Goal: Understand process/instructions: Learn how to perform a task or action

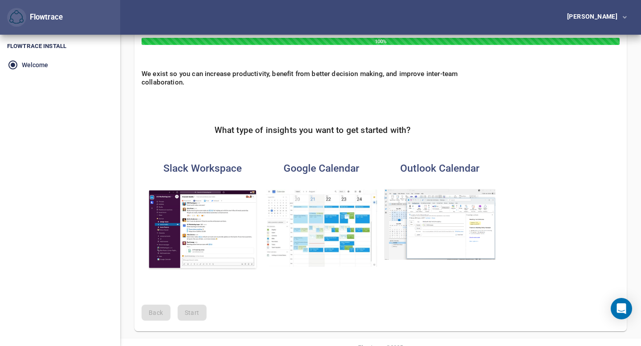
click at [360, 220] on img "button" at bounding box center [321, 228] width 111 height 78
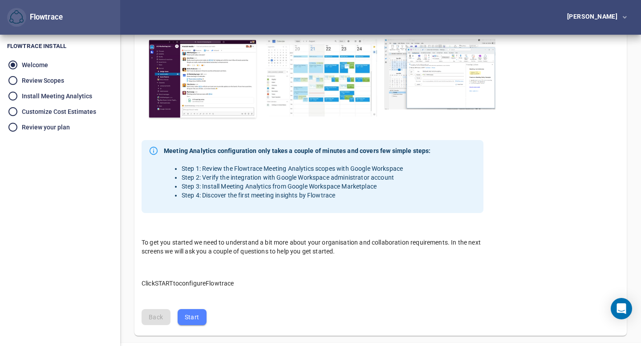
scroll to position [197, 0]
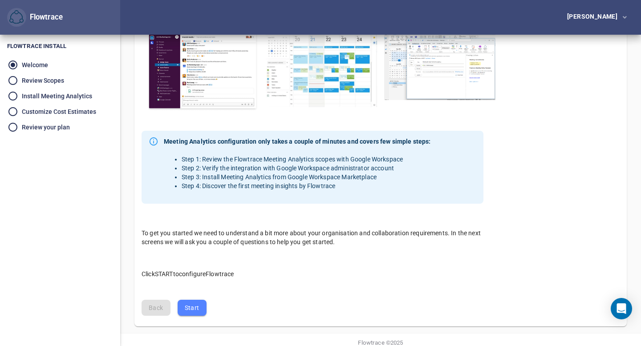
click at [190, 329] on div "Step 1 - Welcome to Flowtrace - the world's first self-serve company analytics …" at bounding box center [380, 86] width 521 height 496
click at [190, 317] on div "Back Start" at bounding box center [380, 308] width 492 height 31
click at [196, 304] on span "Start" at bounding box center [192, 308] width 15 height 11
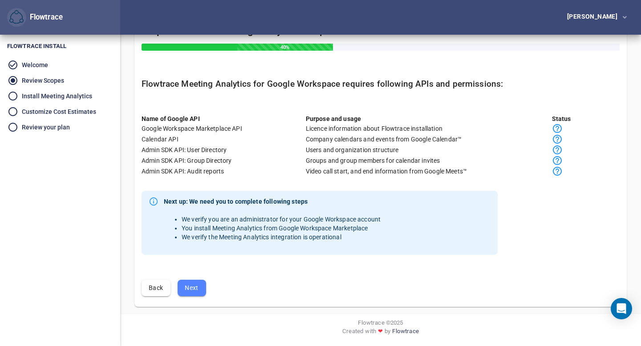
scroll to position [0, 0]
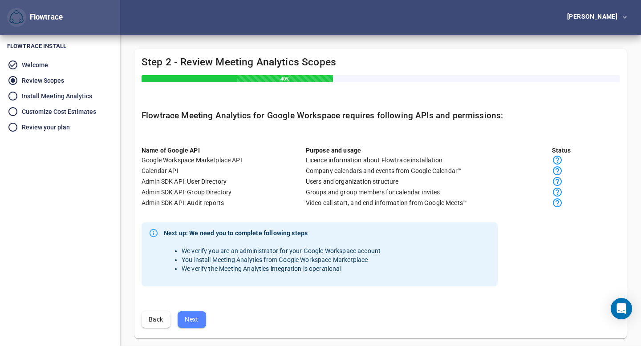
click at [196, 314] on span "Next" at bounding box center [192, 319] width 14 height 11
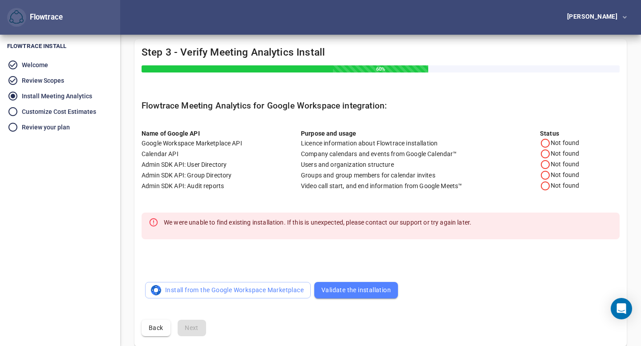
scroll to position [10, 0]
click at [540, 141] on icon at bounding box center [545, 142] width 11 height 11
click at [545, 142] on icon at bounding box center [545, 142] width 11 height 11
click at [351, 287] on span "Validate the installation" at bounding box center [355, 289] width 69 height 11
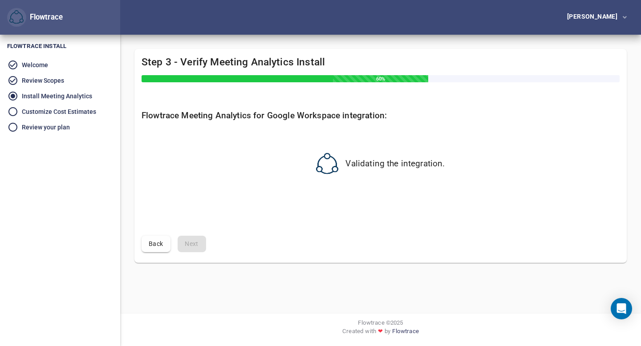
scroll to position [0, 0]
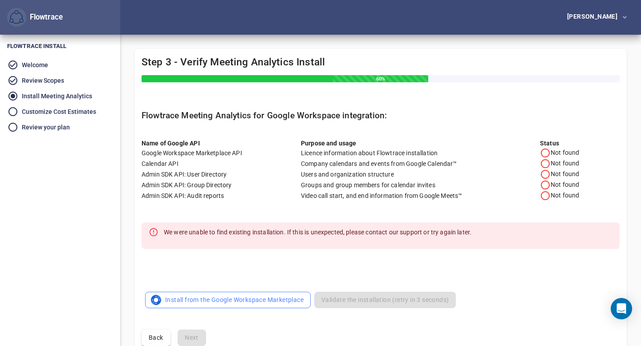
click at [231, 303] on span "Install from the Google Workspace Marketplace" at bounding box center [227, 300] width 151 height 11
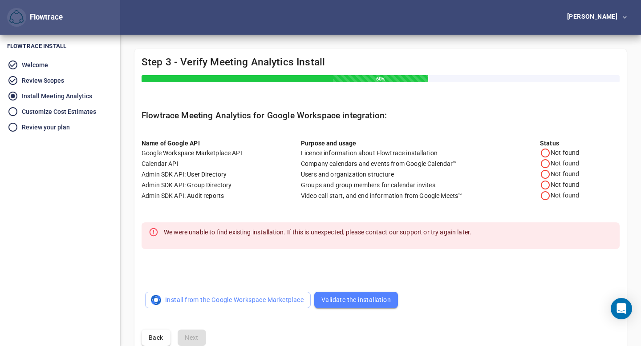
scroll to position [50, 0]
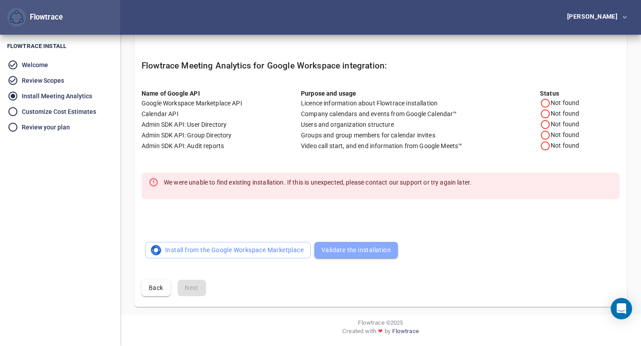
click at [339, 250] on span "Validate the installation" at bounding box center [355, 250] width 69 height 11
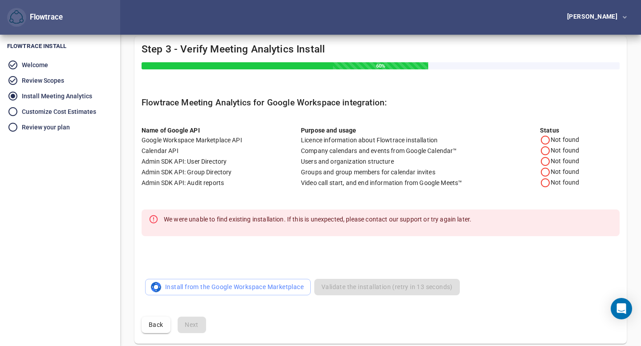
scroll to position [17, 0]
